Goal: Task Accomplishment & Management: Complete application form

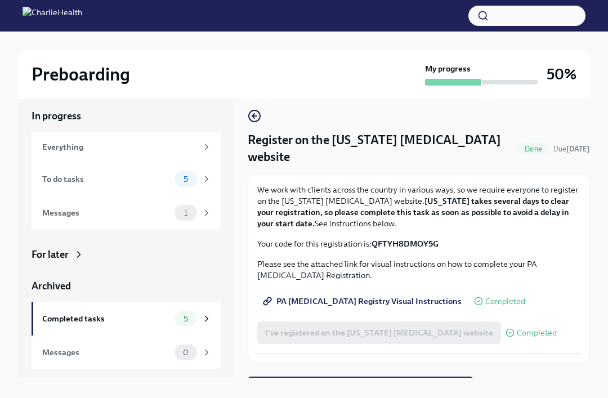
scroll to position [19, 0]
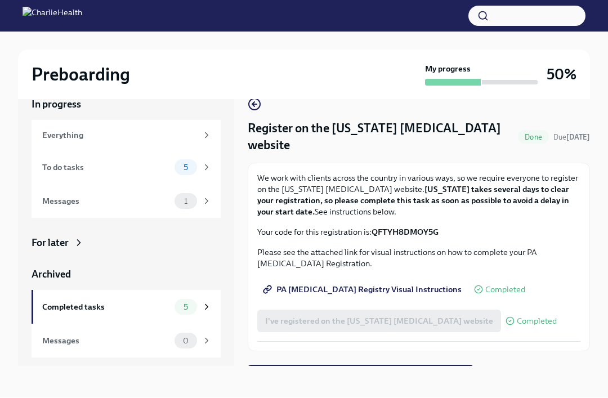
click at [354, 369] on button "Next task : Provide essential professional documentation" at bounding box center [361, 377] width 226 height 23
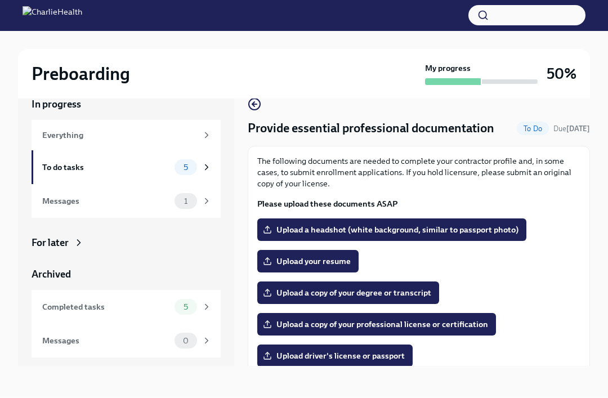
click at [346, 322] on span "Upload a copy of your professional license or certification" at bounding box center [376, 324] width 223 height 11
click at [0, 0] on input "Upload a copy of your professional license or certification" at bounding box center [0, 0] width 0 height 0
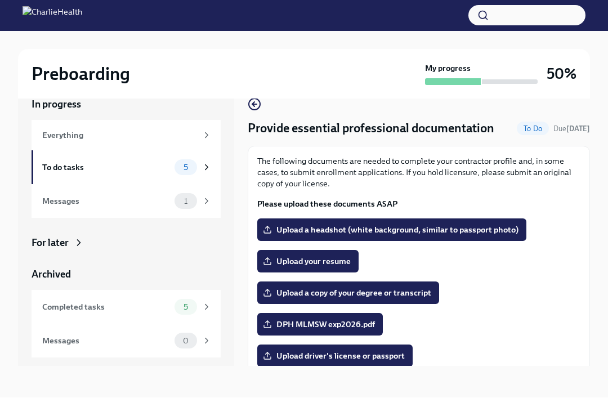
click at [337, 265] on span "Upload your resume" at bounding box center [308, 261] width 86 height 11
click at [0, 0] on input "Upload your resume" at bounding box center [0, 0] width 0 height 0
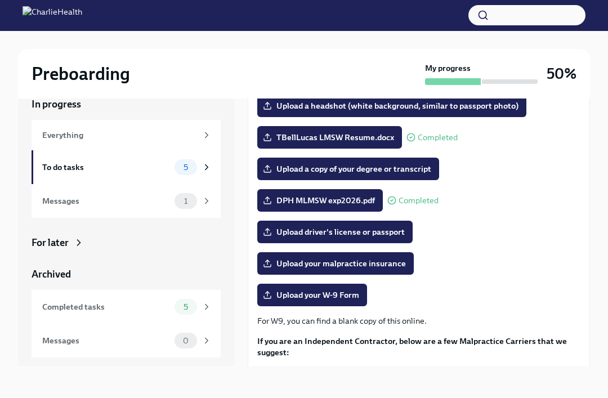
scroll to position [123, 0]
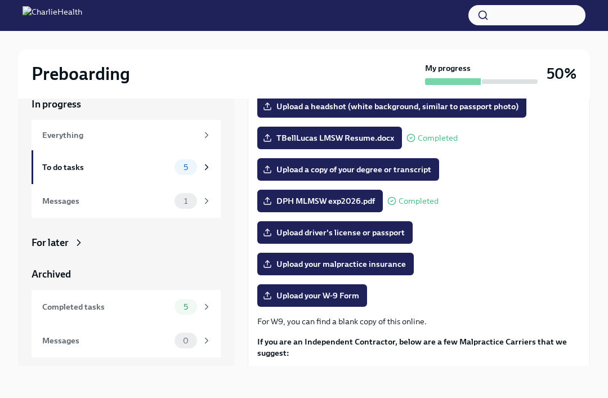
click at [354, 294] on span "Upload your W-9 Form" at bounding box center [312, 296] width 94 height 11
click at [0, 0] on input "Upload your W-9 Form" at bounding box center [0, 0] width 0 height 0
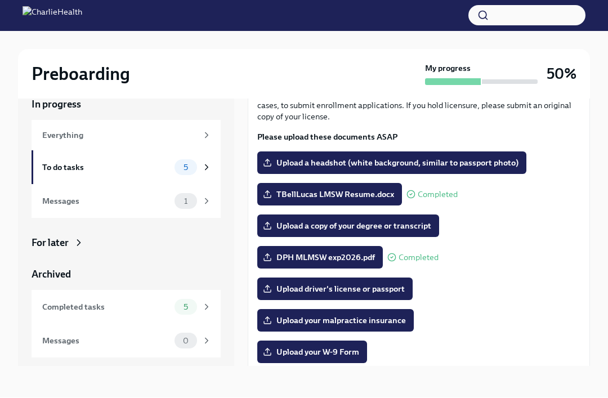
scroll to position [63, 0]
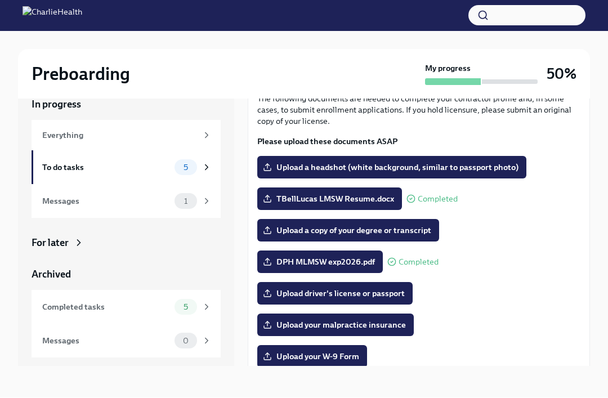
click at [391, 295] on span "Upload driver's license or passport" at bounding box center [335, 293] width 140 height 11
click at [0, 0] on input "Upload driver's license or passport" at bounding box center [0, 0] width 0 height 0
click at [390, 231] on span "Upload a copy of your degree or transcript" at bounding box center [348, 230] width 166 height 11
click at [0, 0] on input "Upload a copy of your degree or transcript" at bounding box center [0, 0] width 0 height 0
click at [409, 229] on span "Upload a copy of your degree or transcript" at bounding box center [348, 230] width 166 height 11
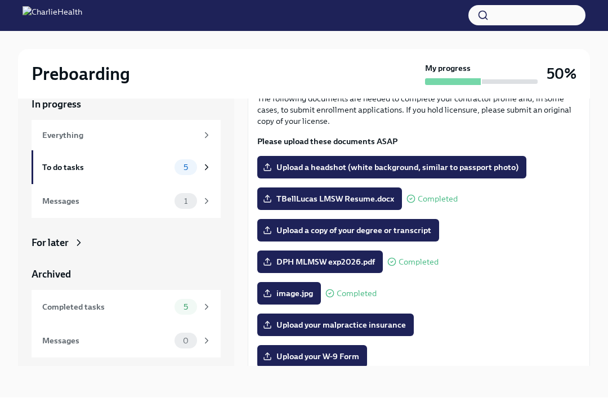
click at [0, 0] on input "Upload a copy of your degree or transcript" at bounding box center [0, 0] width 0 height 0
click at [389, 329] on span "Upload your malpractice insurance" at bounding box center [335, 325] width 141 height 11
click at [0, 0] on input "Upload your malpractice insurance" at bounding box center [0, 0] width 0 height 0
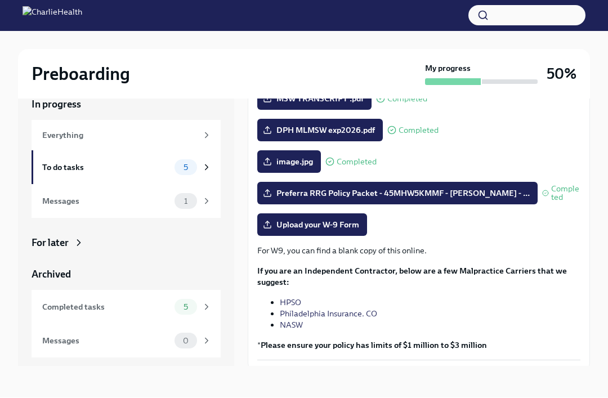
scroll to position [191, 0]
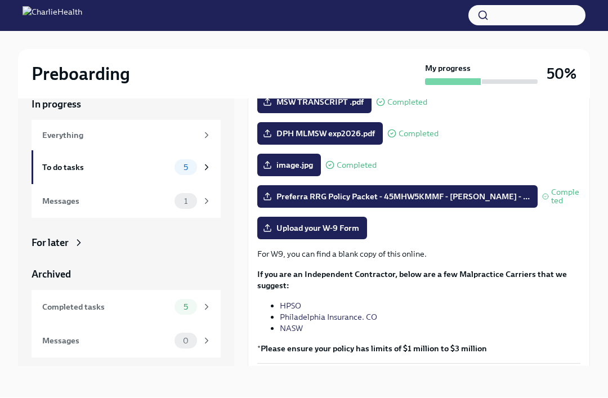
click at [338, 228] on span "Upload your W-9 Form" at bounding box center [312, 228] width 94 height 11
click at [0, 0] on input "Upload your W-9 Form" at bounding box center [0, 0] width 0 height 0
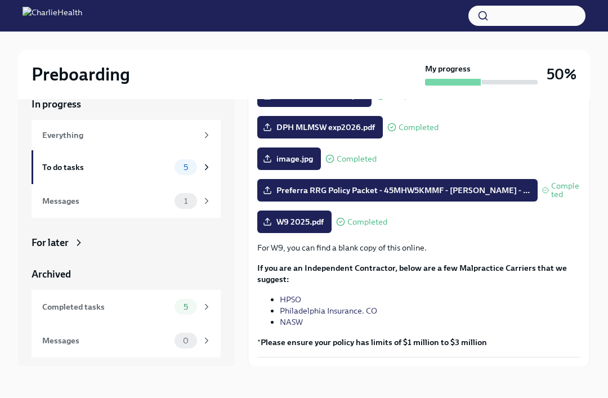
scroll to position [19, 0]
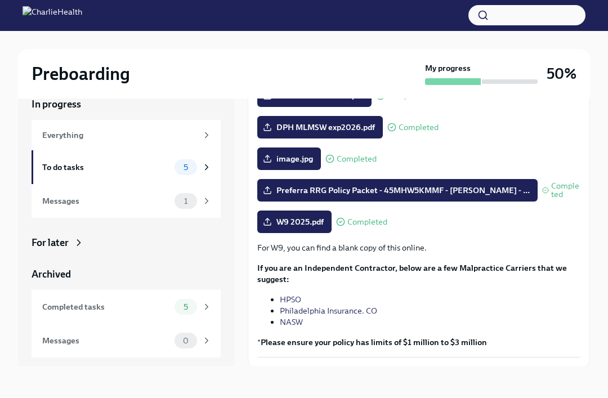
click at [386, 393] on span "Next task : Complete your drug screening" at bounding box center [329, 392] width 144 height 11
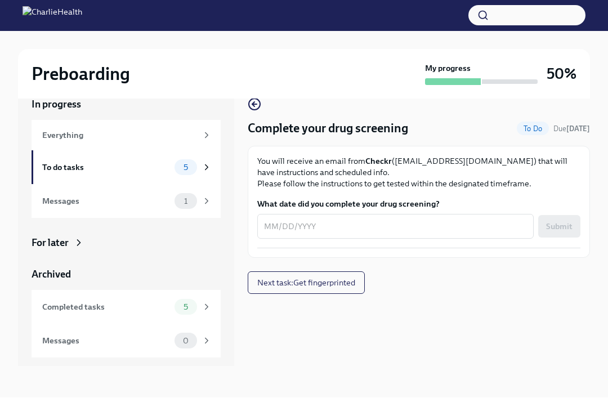
click at [438, 226] on textarea "What date did you complete your drug screening?" at bounding box center [395, 227] width 263 height 14
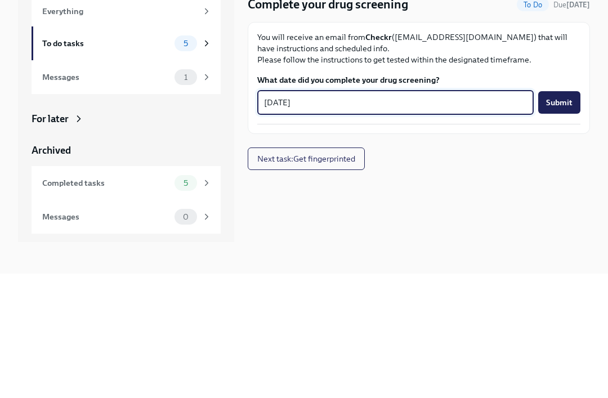
type textarea "[DATE]"
click at [558, 221] on span "Submit" at bounding box center [559, 226] width 26 height 11
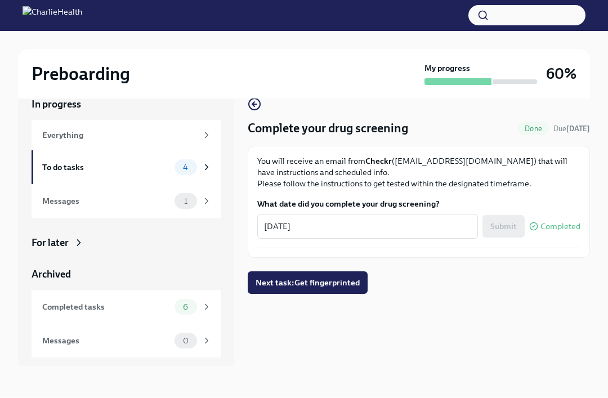
click at [338, 284] on span "Next task : Get fingerprinted" at bounding box center [308, 283] width 104 height 11
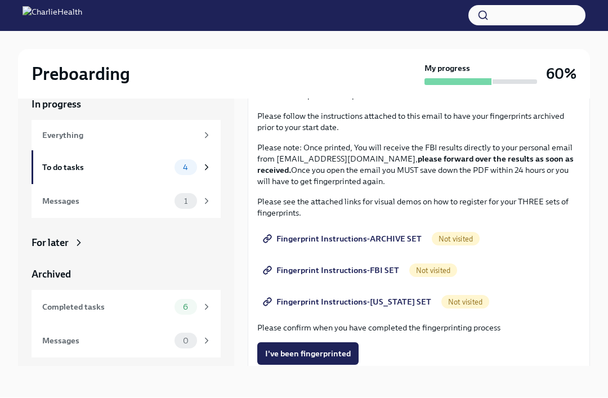
scroll to position [78, 0]
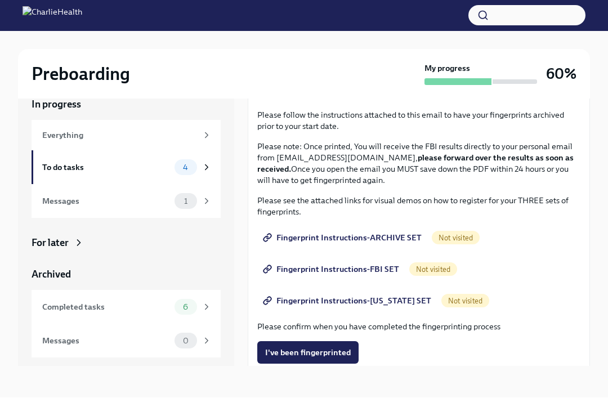
click at [403, 239] on span "Fingerprint Instructions-ARCHIVE SET" at bounding box center [343, 238] width 157 height 11
